Goal: Information Seeking & Learning: Understand process/instructions

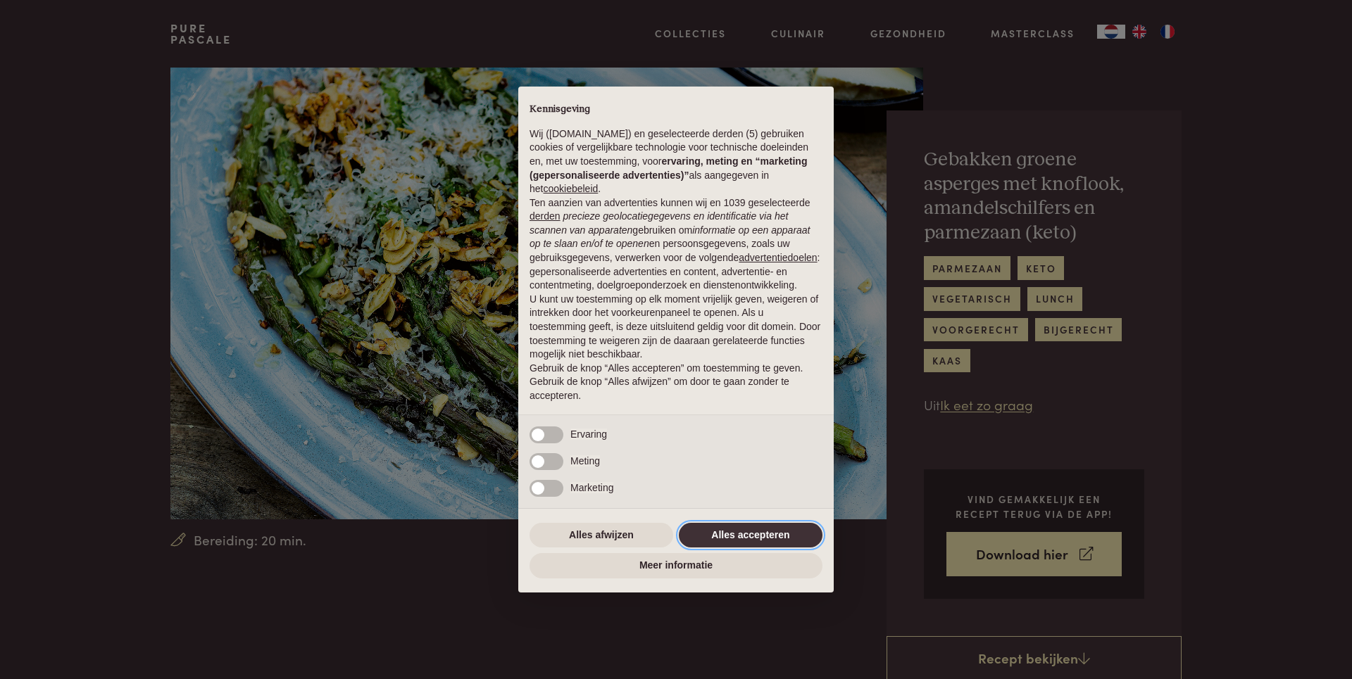
click at [755, 534] on button "Alles accepteren" at bounding box center [751, 535] width 144 height 25
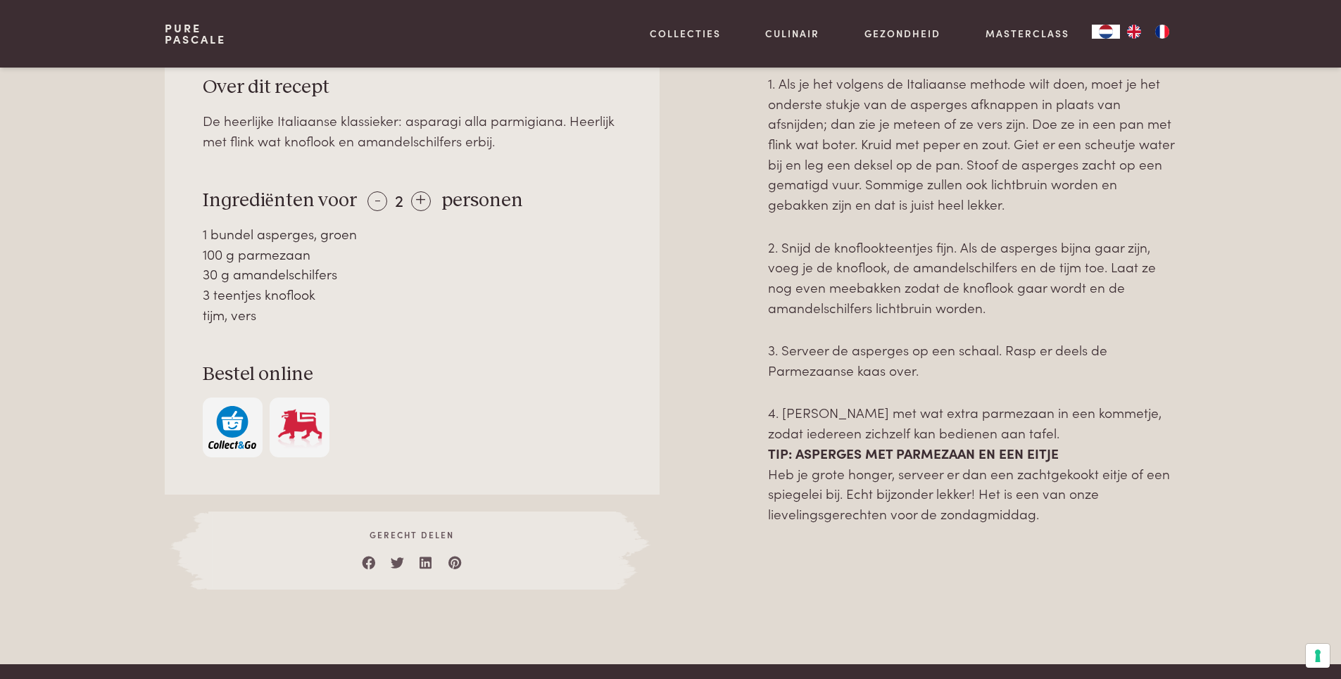
scroll to position [704, 0]
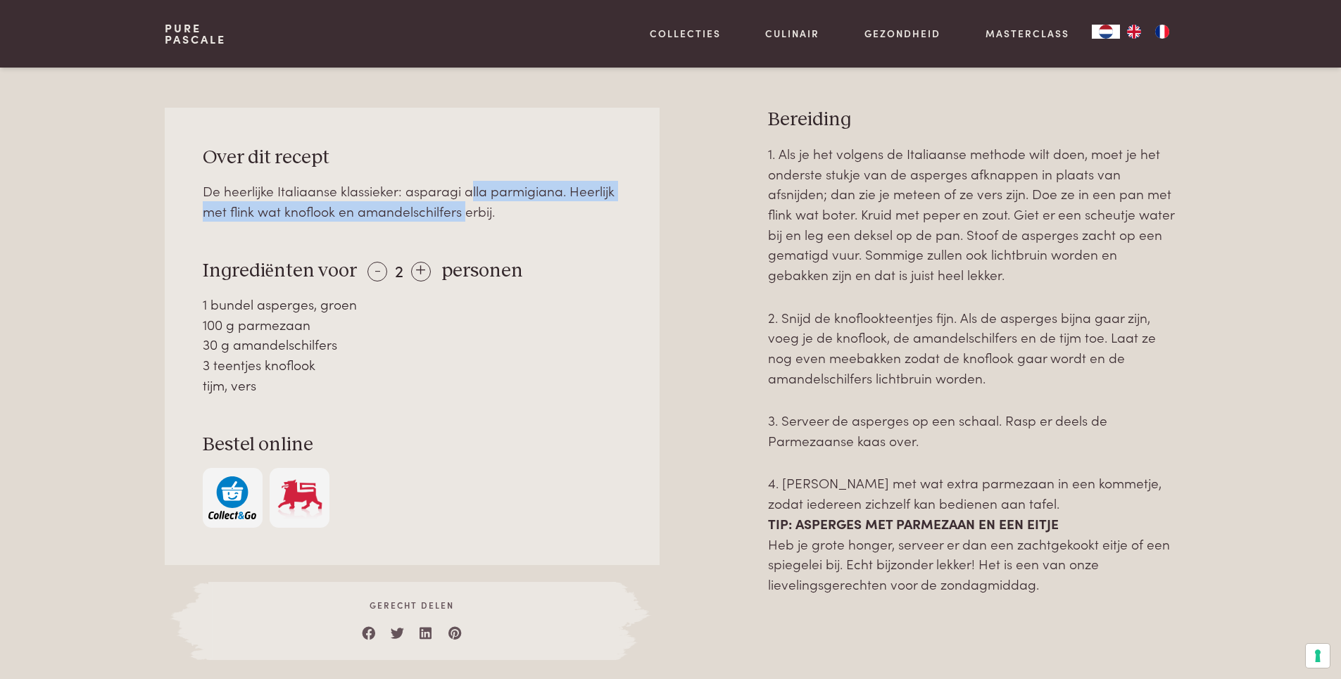
drag, startPoint x: 462, startPoint y: 217, endPoint x: 479, endPoint y: 189, distance: 33.2
click at [479, 190] on div "De heerlijke Italiaanse klassieker: asparagi alla parmigiana. Heerlijk met flin…" at bounding box center [413, 201] width 420 height 40
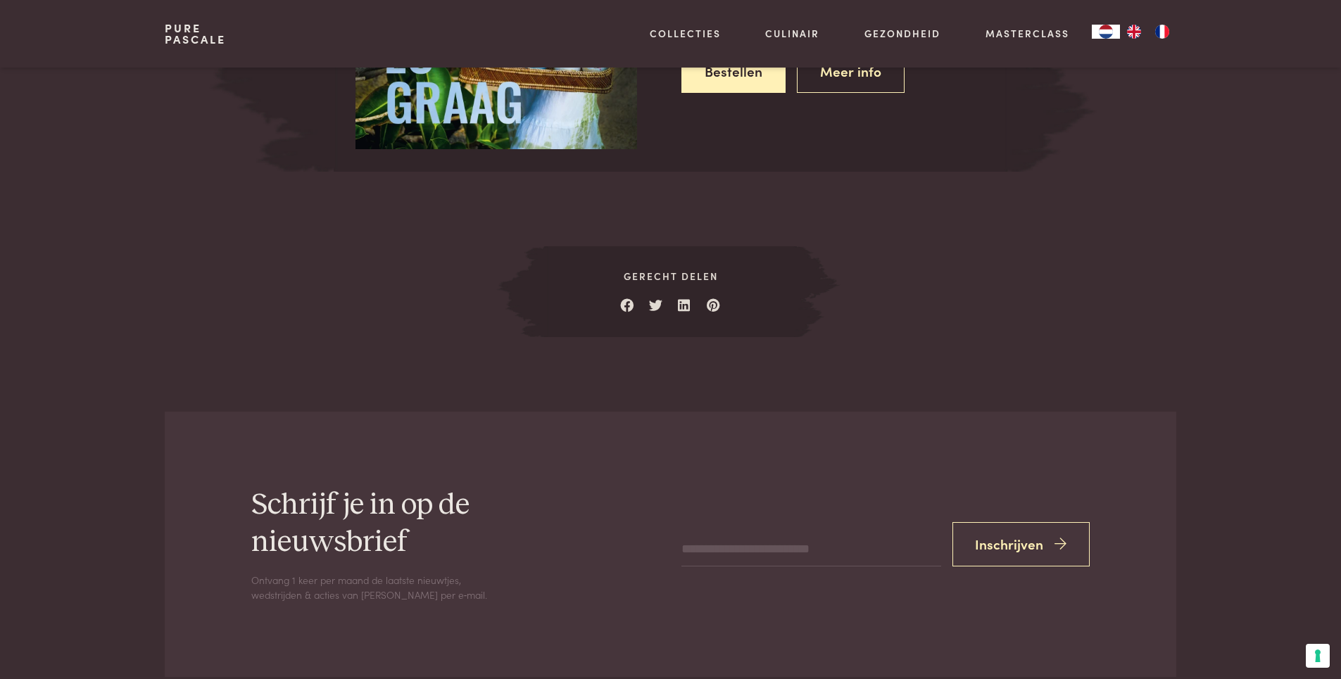
scroll to position [1971, 0]
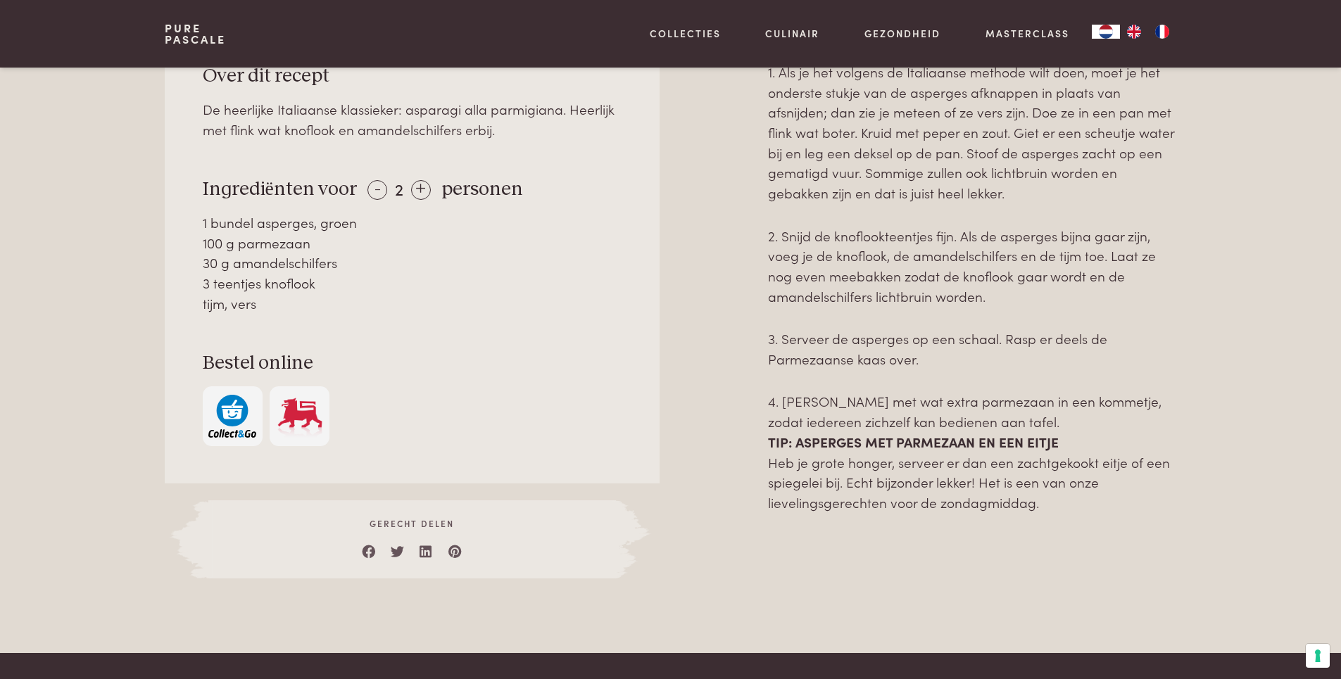
scroll to position [704, 0]
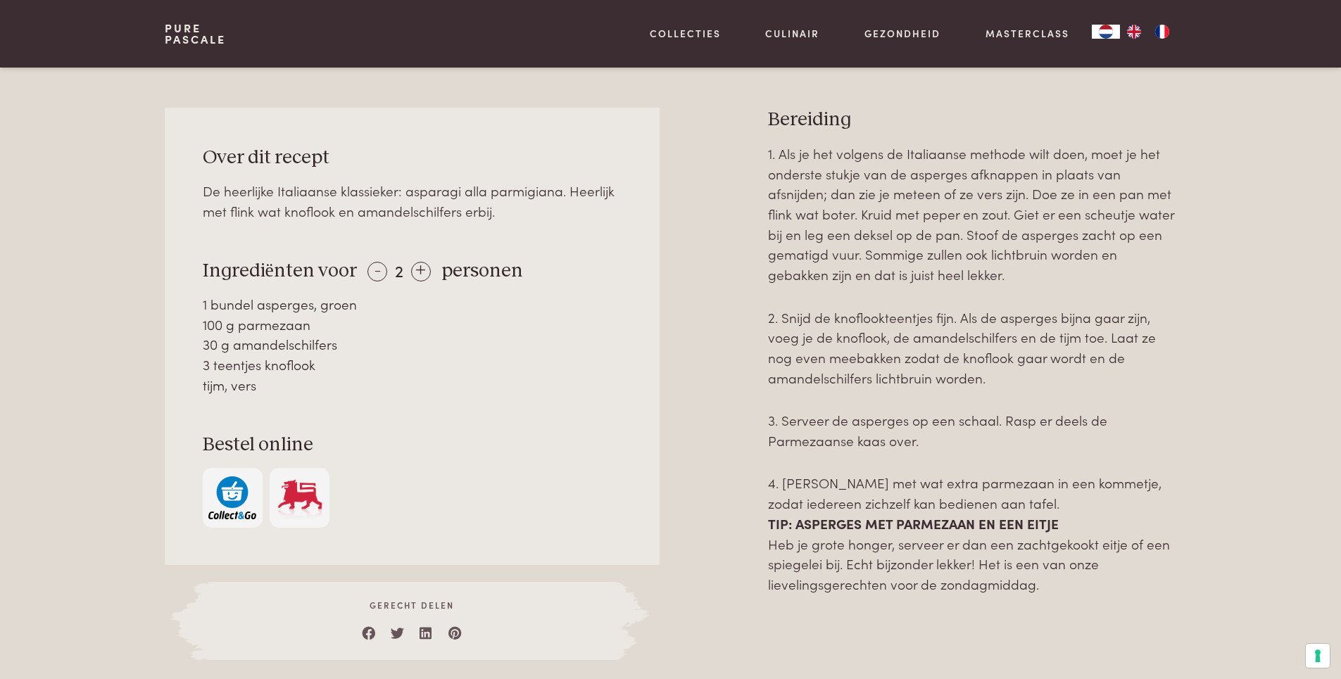
click at [737, 360] on div at bounding box center [713, 384] width 63 height 552
click at [784, 477] on p "4. [PERSON_NAME] met wat extra parmezaan in een kommetje, zodat iedereen zichze…" at bounding box center [972, 493] width 408 height 40
